Goal: Check status: Check status

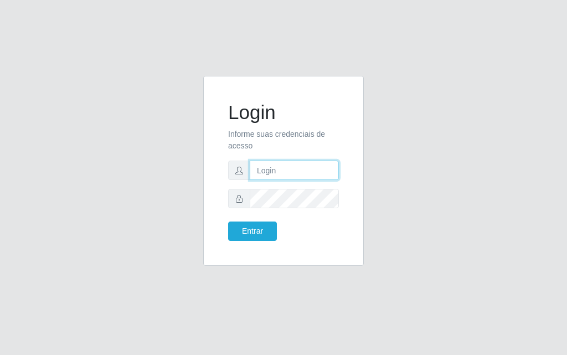
drag, startPoint x: 0, startPoint y: 0, endPoint x: 264, endPoint y: 177, distance: 317.6
click at [264, 177] on input "text" at bounding box center [294, 170] width 89 height 19
type input "luiz@divinofogao"
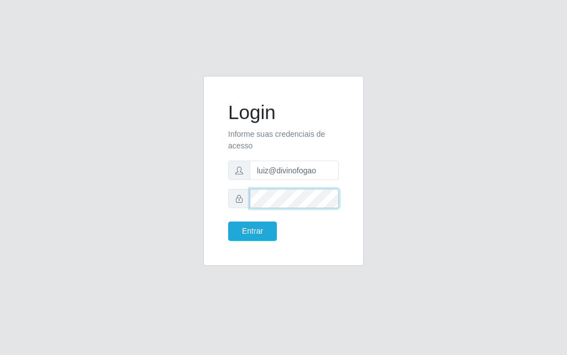
click at [228, 221] on button "Entrar" at bounding box center [252, 230] width 49 height 19
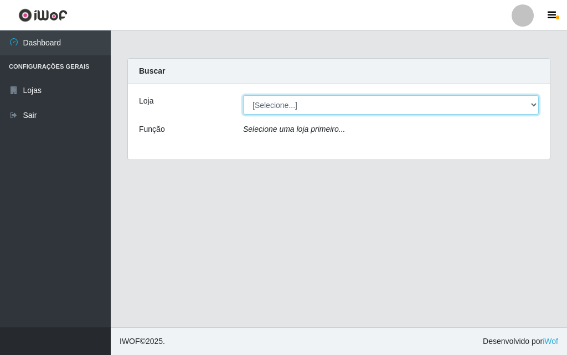
click at [291, 112] on select "[Selecione...] Divino Fogão - [GEOGRAPHIC_DATA]" at bounding box center [391, 104] width 296 height 19
select select "499"
click at [243, 95] on select "[Selecione...] Divino Fogão - [GEOGRAPHIC_DATA]" at bounding box center [391, 104] width 296 height 19
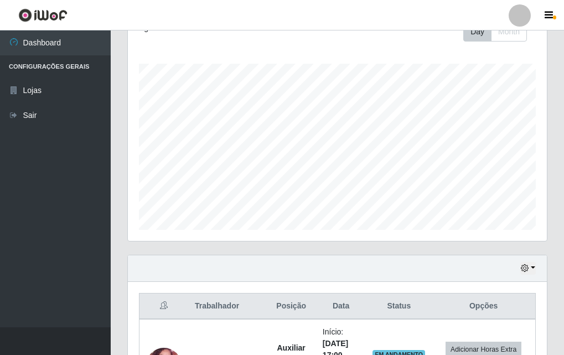
scroll to position [276, 0]
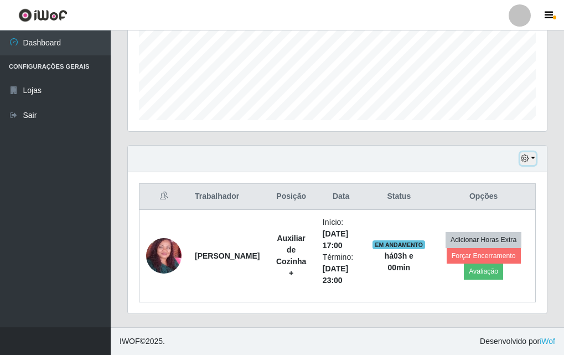
click at [526, 158] on icon "button" at bounding box center [525, 158] width 8 height 8
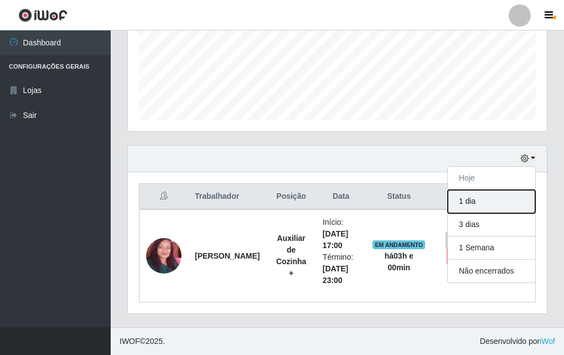
click at [511, 204] on button "1 dia" at bounding box center [491, 201] width 87 height 23
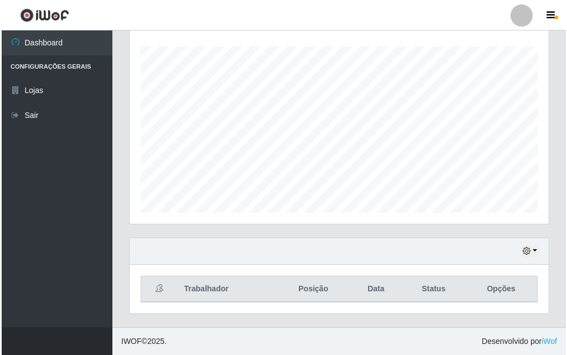
scroll to position [460, 0]
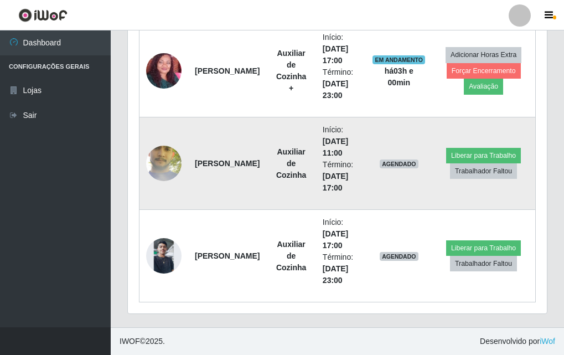
click at [177, 155] on img at bounding box center [163, 163] width 35 height 79
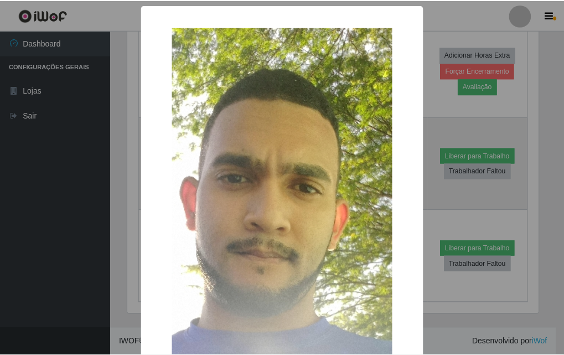
scroll to position [230, 413]
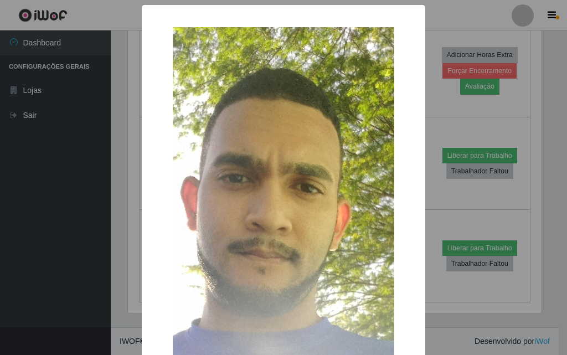
click at [52, 180] on div "× OK Cancel" at bounding box center [283, 177] width 567 height 355
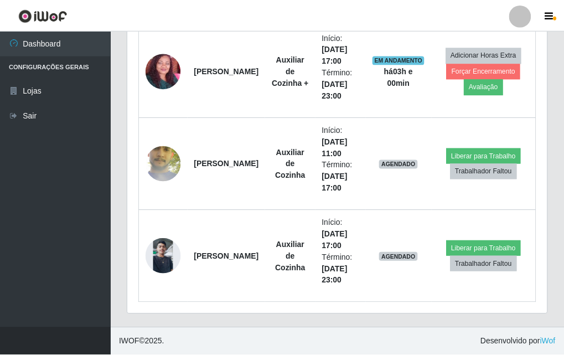
scroll to position [230, 419]
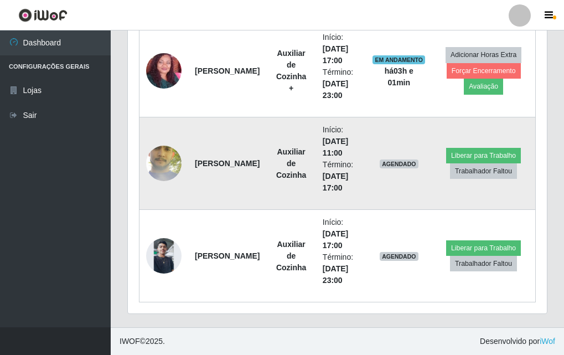
click at [167, 168] on img at bounding box center [163, 163] width 35 height 79
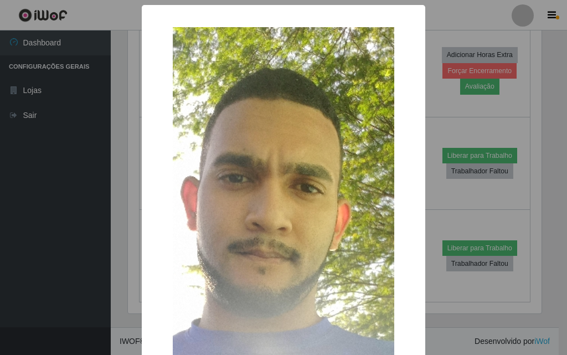
click at [6, 260] on div "× OK Cancel" at bounding box center [283, 177] width 567 height 355
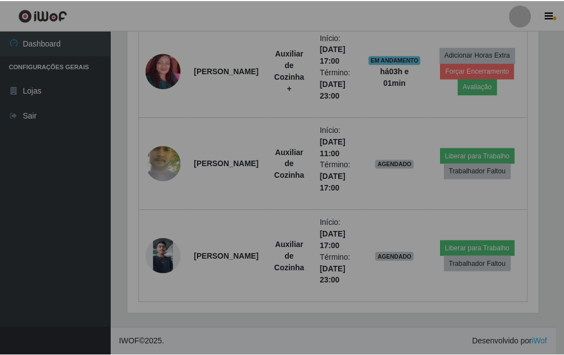
scroll to position [230, 419]
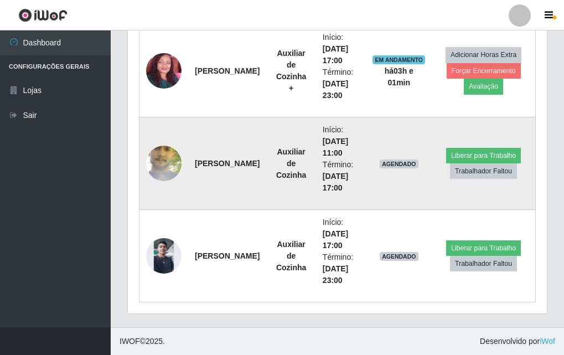
click at [167, 170] on img at bounding box center [163, 163] width 35 height 79
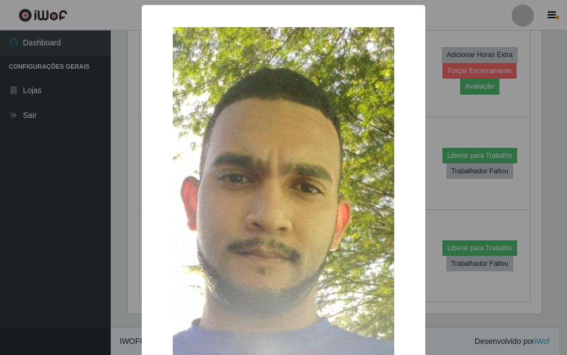
click at [45, 310] on div "× OK Cancel" at bounding box center [283, 177] width 567 height 355
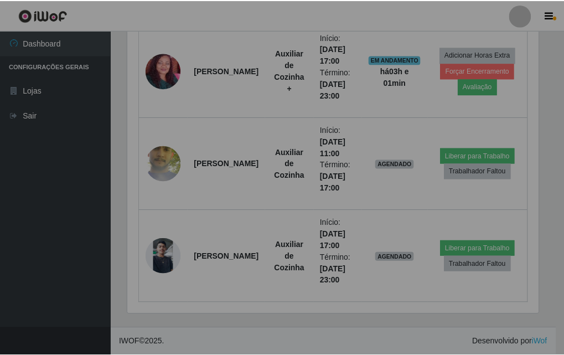
scroll to position [230, 419]
